Goal: Navigation & Orientation: Find specific page/section

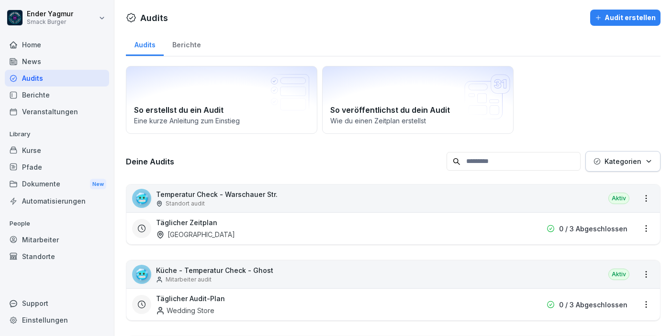
scroll to position [840, 0]
click at [37, 155] on div "Kurse" at bounding box center [57, 150] width 104 height 17
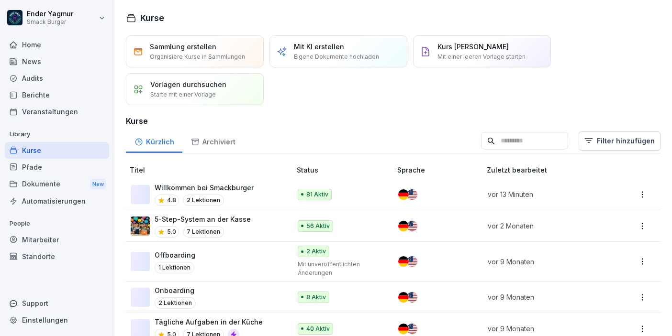
click at [39, 241] on div "Mitarbeiter" at bounding box center [57, 240] width 104 height 17
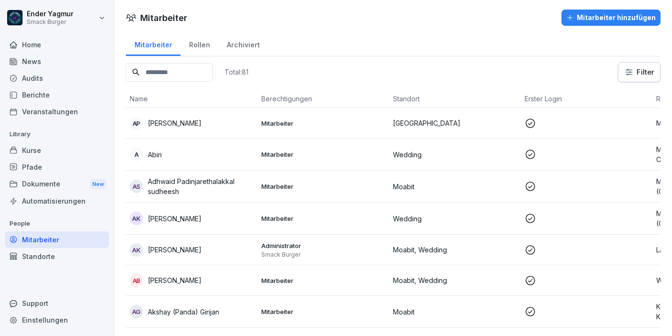
click at [173, 148] on div "A Abin" at bounding box center [192, 154] width 124 height 13
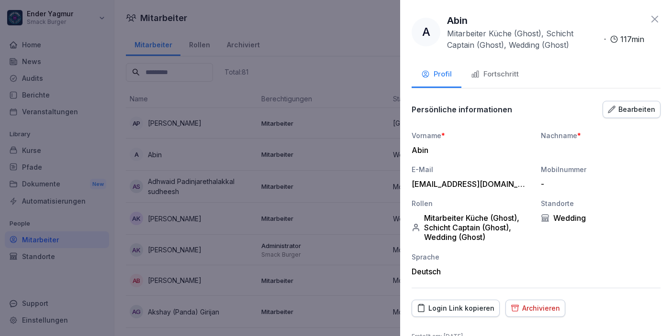
click at [487, 75] on div "Fortschritt" at bounding box center [495, 74] width 48 height 11
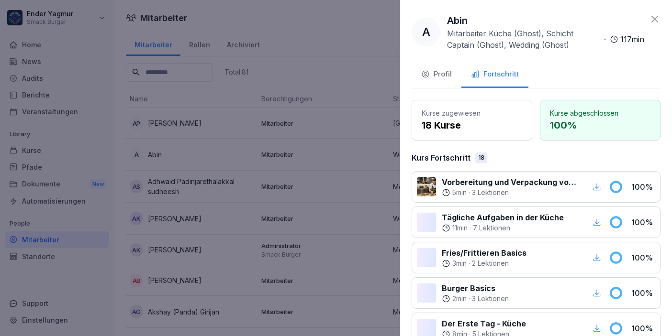
click at [656, 20] on icon at bounding box center [654, 18] width 11 height 11
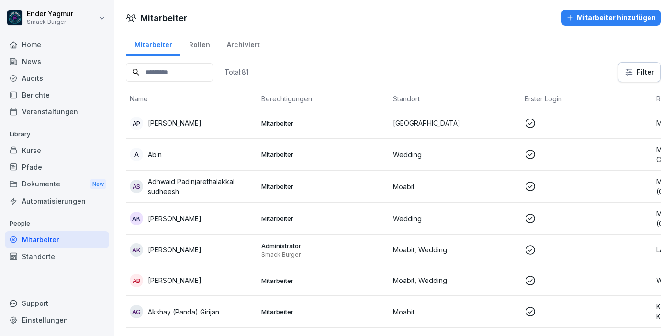
click at [37, 153] on div "Kurse" at bounding box center [57, 150] width 104 height 17
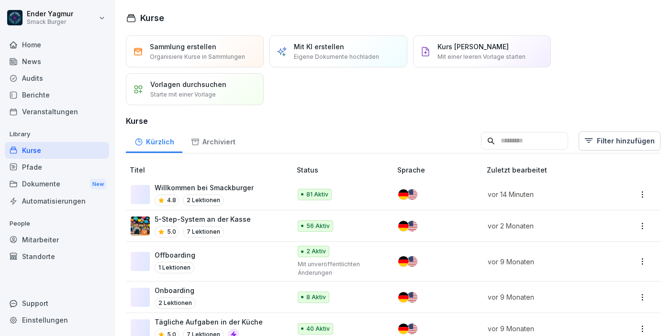
click at [47, 238] on div "Mitarbeiter" at bounding box center [57, 240] width 104 height 17
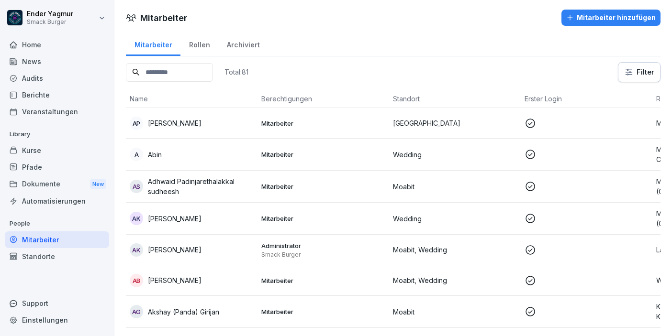
click at [197, 43] on div "Rollen" at bounding box center [199, 44] width 38 height 24
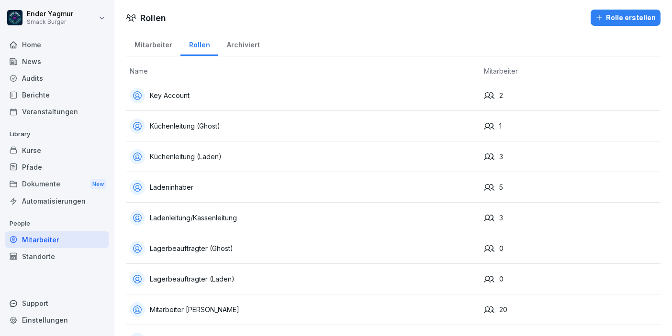
click at [145, 43] on div "Mitarbeiter" at bounding box center [153, 44] width 55 height 24
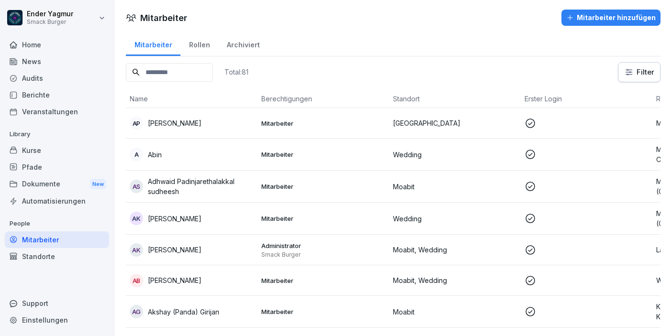
click at [191, 43] on div "Rollen" at bounding box center [199, 44] width 38 height 24
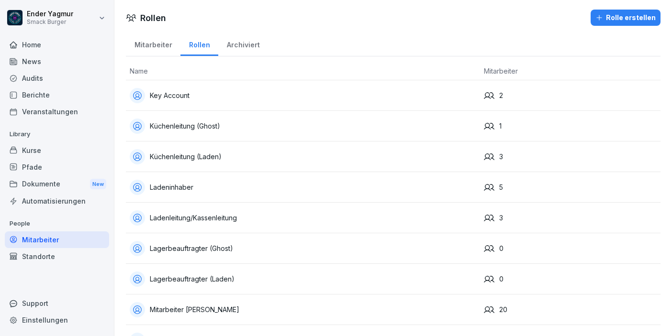
click at [153, 44] on div "Mitarbeiter" at bounding box center [153, 44] width 55 height 24
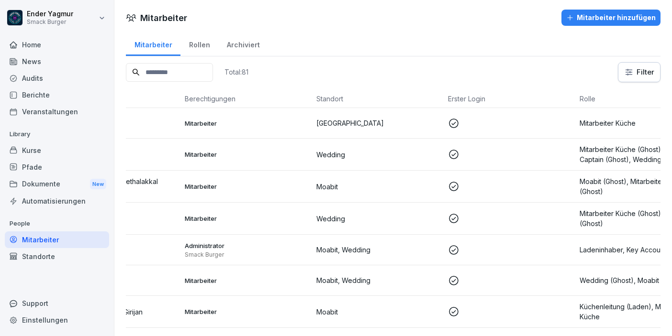
click at [49, 154] on div "Kurse" at bounding box center [57, 150] width 104 height 17
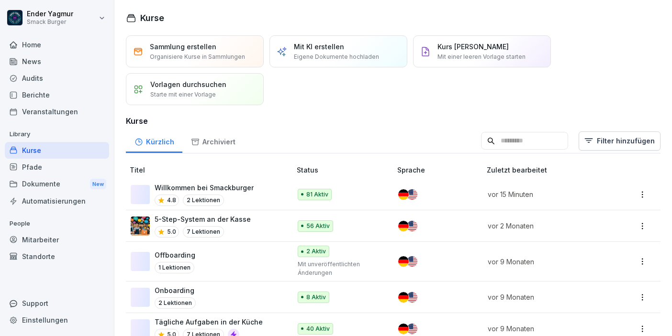
click at [643, 191] on html "Ender Yagmur Smack Burger Home News Audits Berichte Veranstaltungen Library Kur…" at bounding box center [336, 168] width 672 height 336
